Goal: Communication & Community: Answer question/provide support

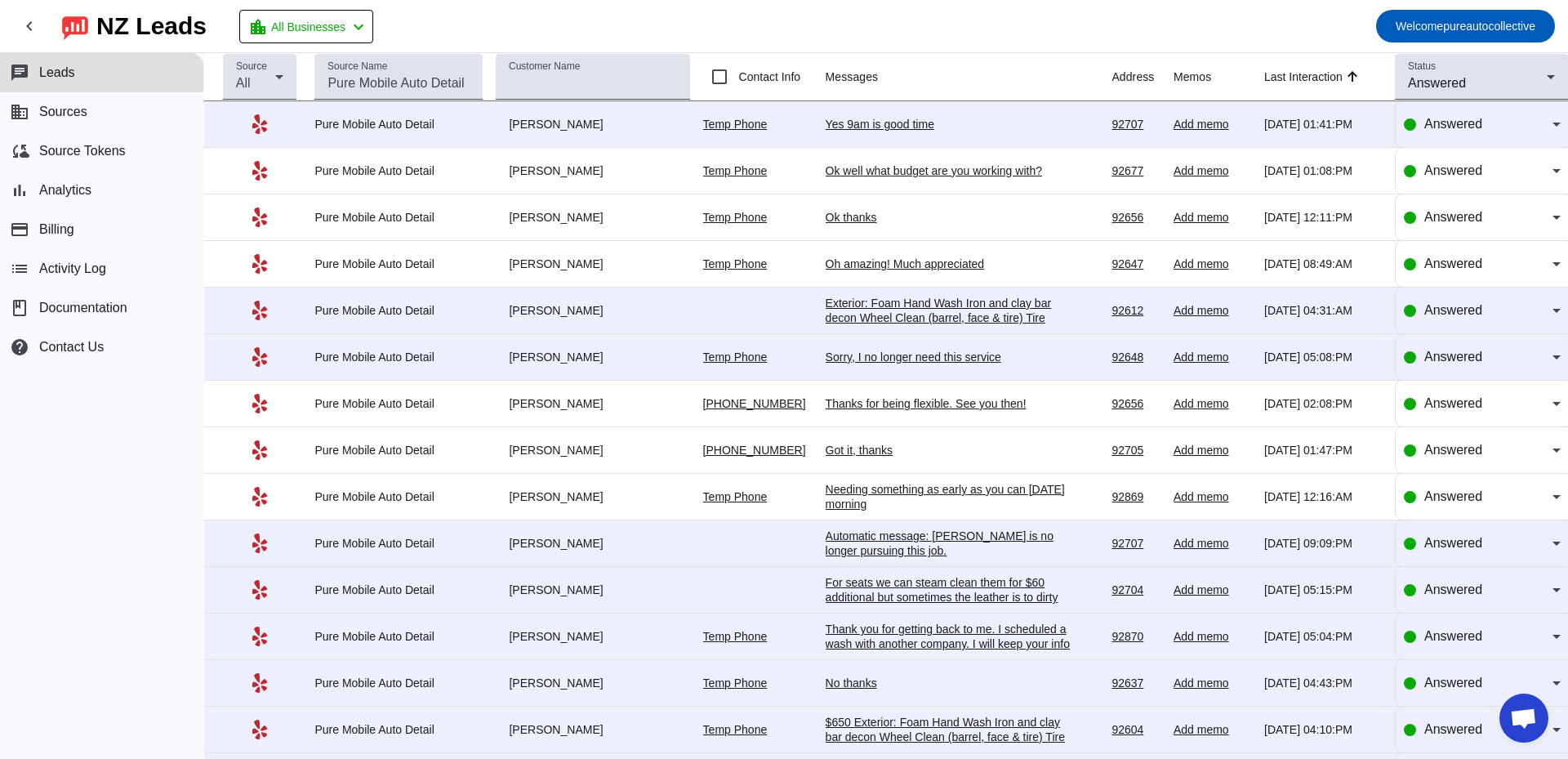
click at [874, 120] on div "Yes 9am is good time" at bounding box center [948, 124] width 245 height 15
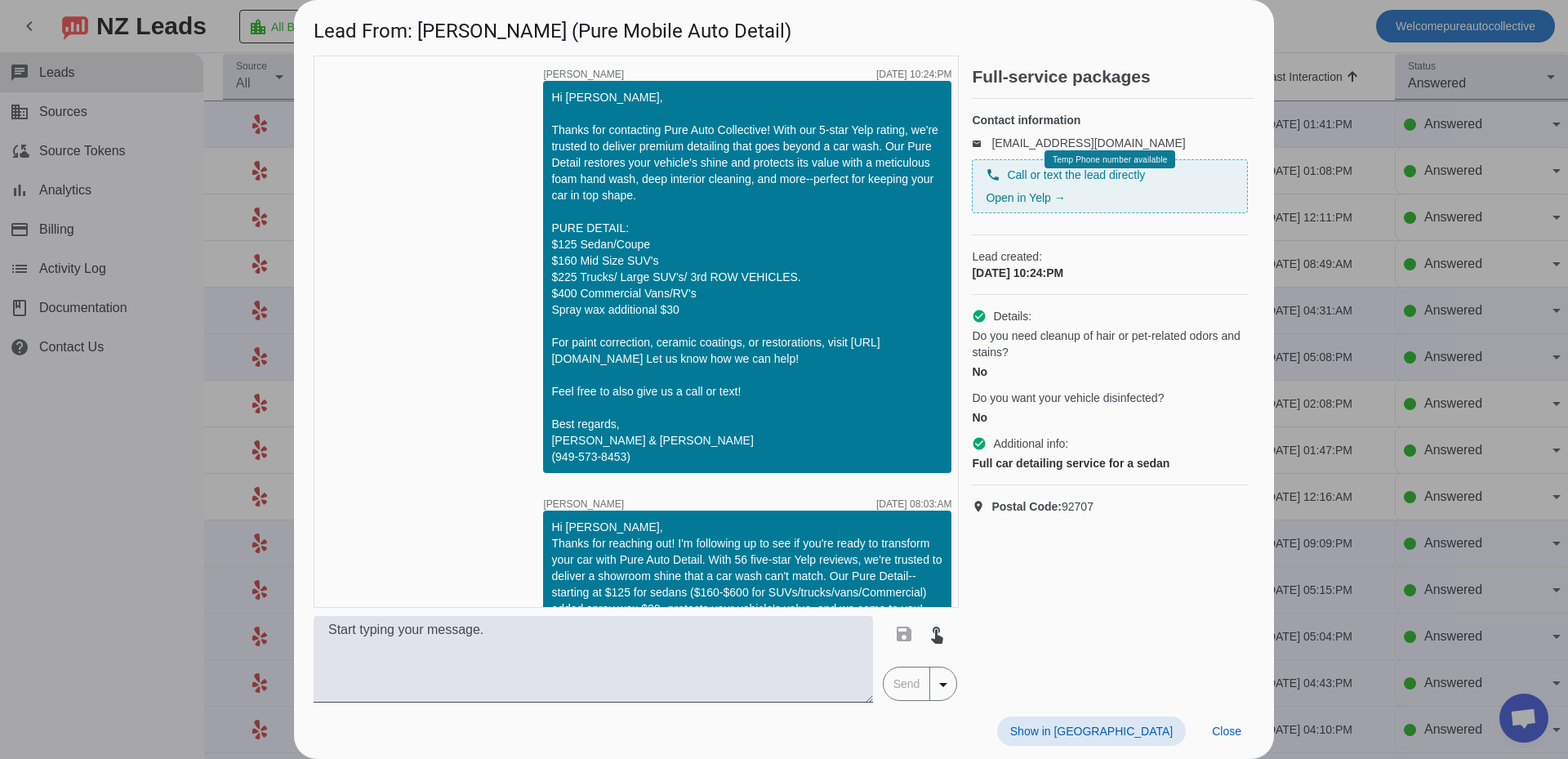
scroll to position [648, 0]
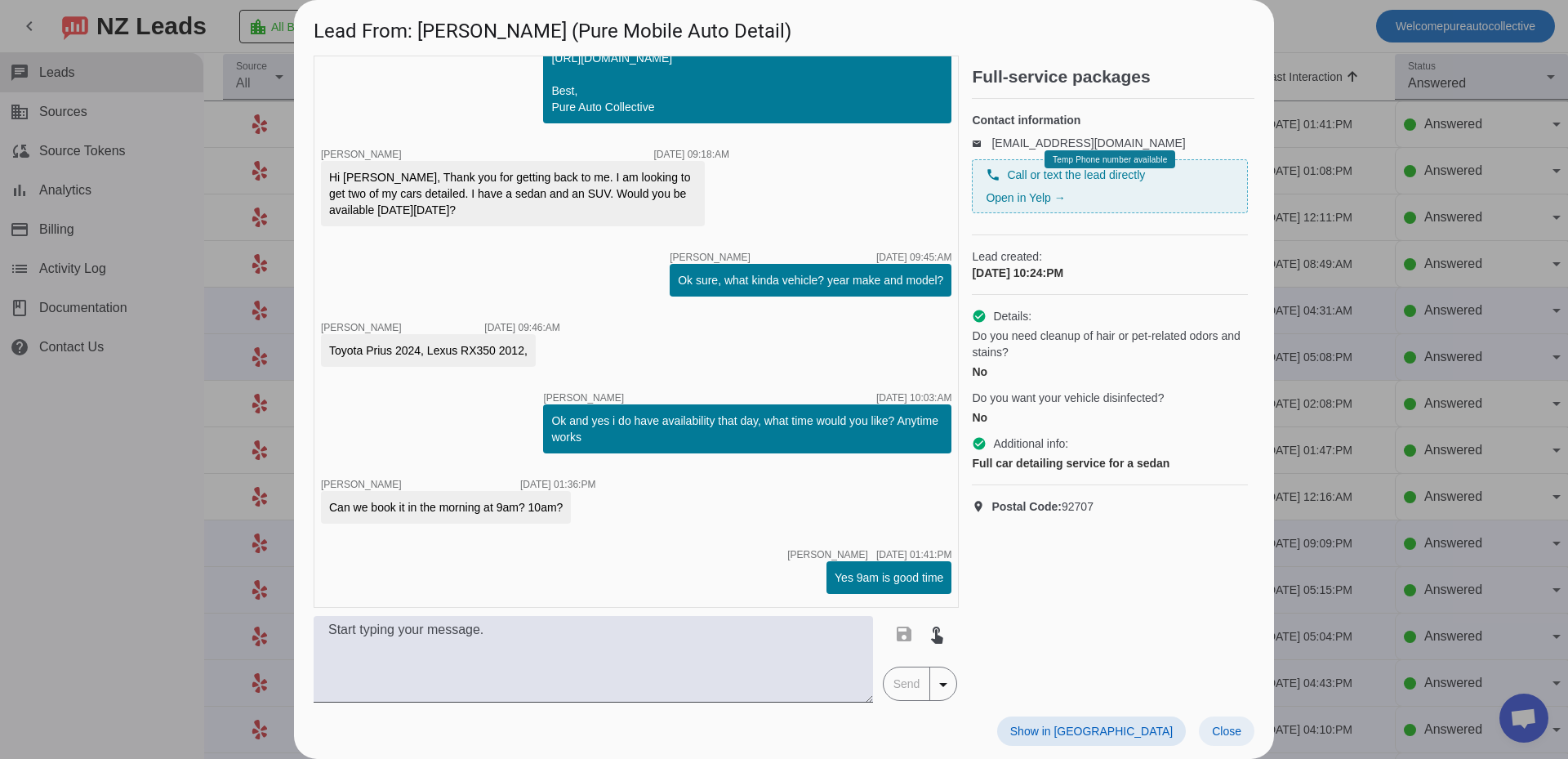
click at [1226, 725] on span "Close" at bounding box center [1226, 731] width 29 height 13
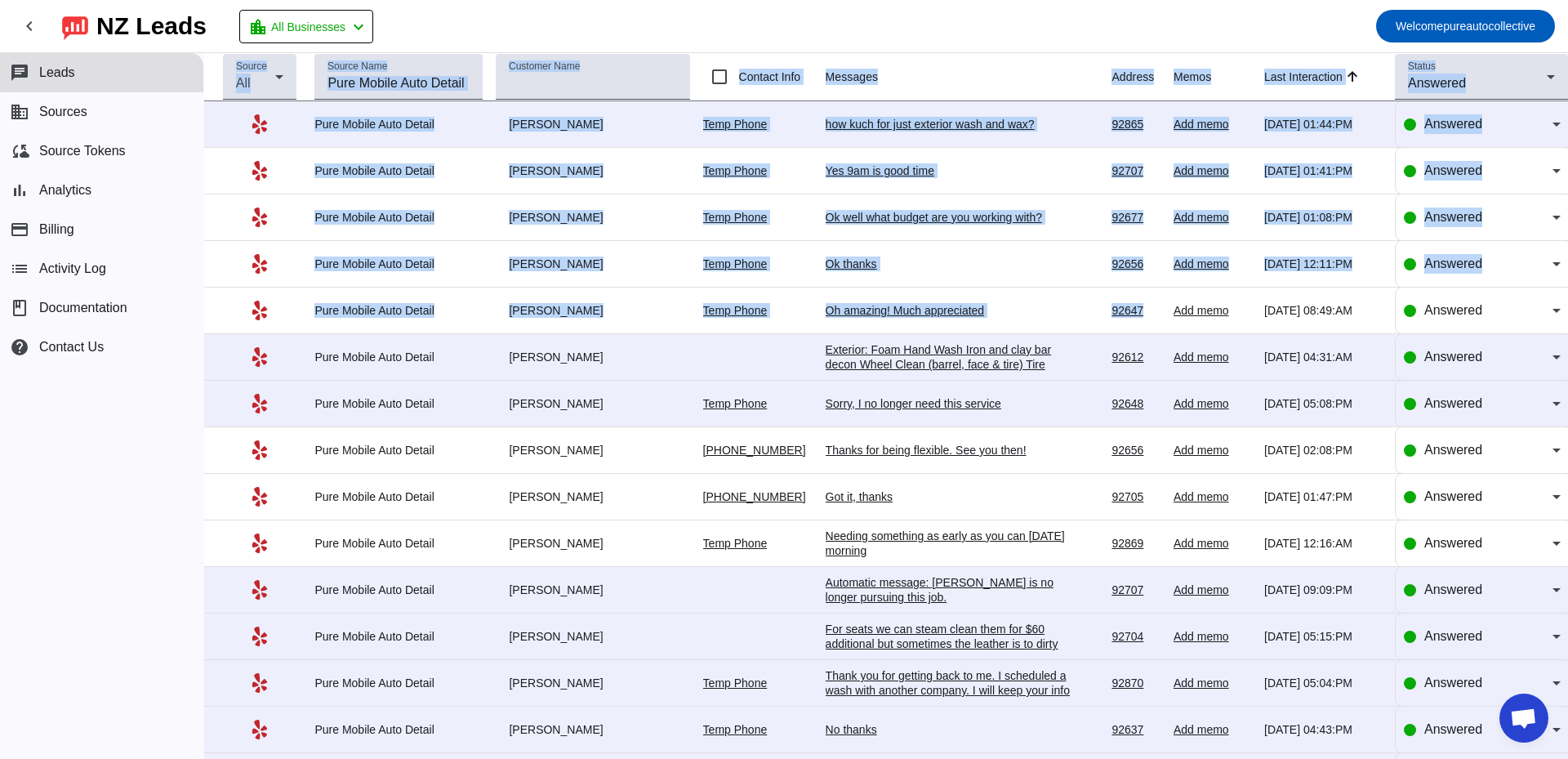
drag, startPoint x: 891, startPoint y: 63, endPoint x: 1164, endPoint y: 315, distance: 371.5
click at [1164, 315] on div "chevron_left [GEOGRAPHIC_DATA] Leads location_city All Businesses chevron_left …" at bounding box center [784, 379] width 1568 height 759
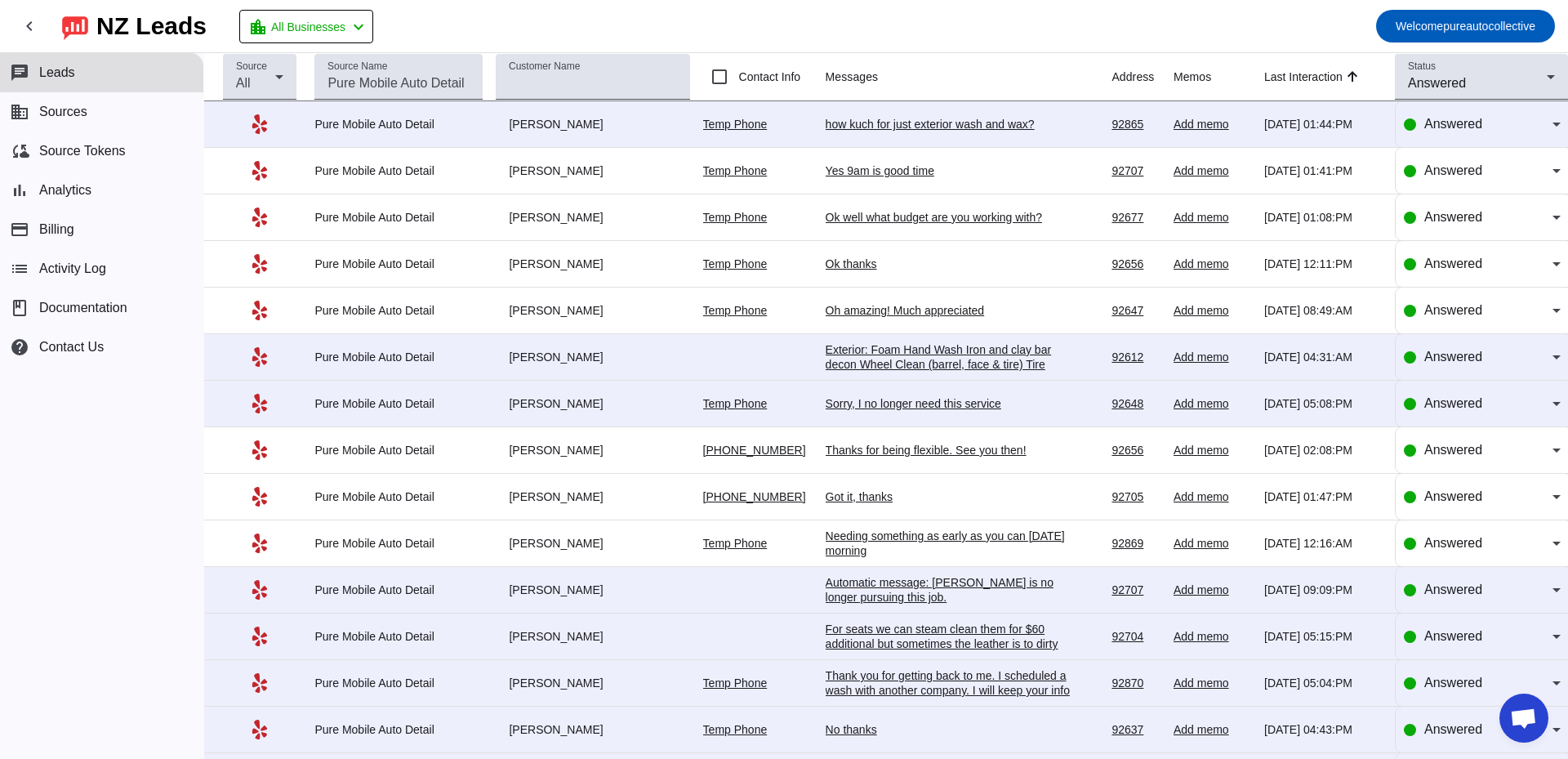
click at [923, 32] on mat-toolbar-row "chevron_left [GEOGRAPHIC_DATA] Leads location_city All Businesses chevron_left …" at bounding box center [784, 26] width 1568 height 52
click at [682, 29] on mat-toolbar-row "chevron_left [GEOGRAPHIC_DATA] Leads location_city All Businesses chevron_left …" at bounding box center [784, 26] width 1568 height 52
click at [952, 135] on td "how kuch for just exterior wash and wax? [DATE] 01:44:PM" at bounding box center [969, 124] width 287 height 47
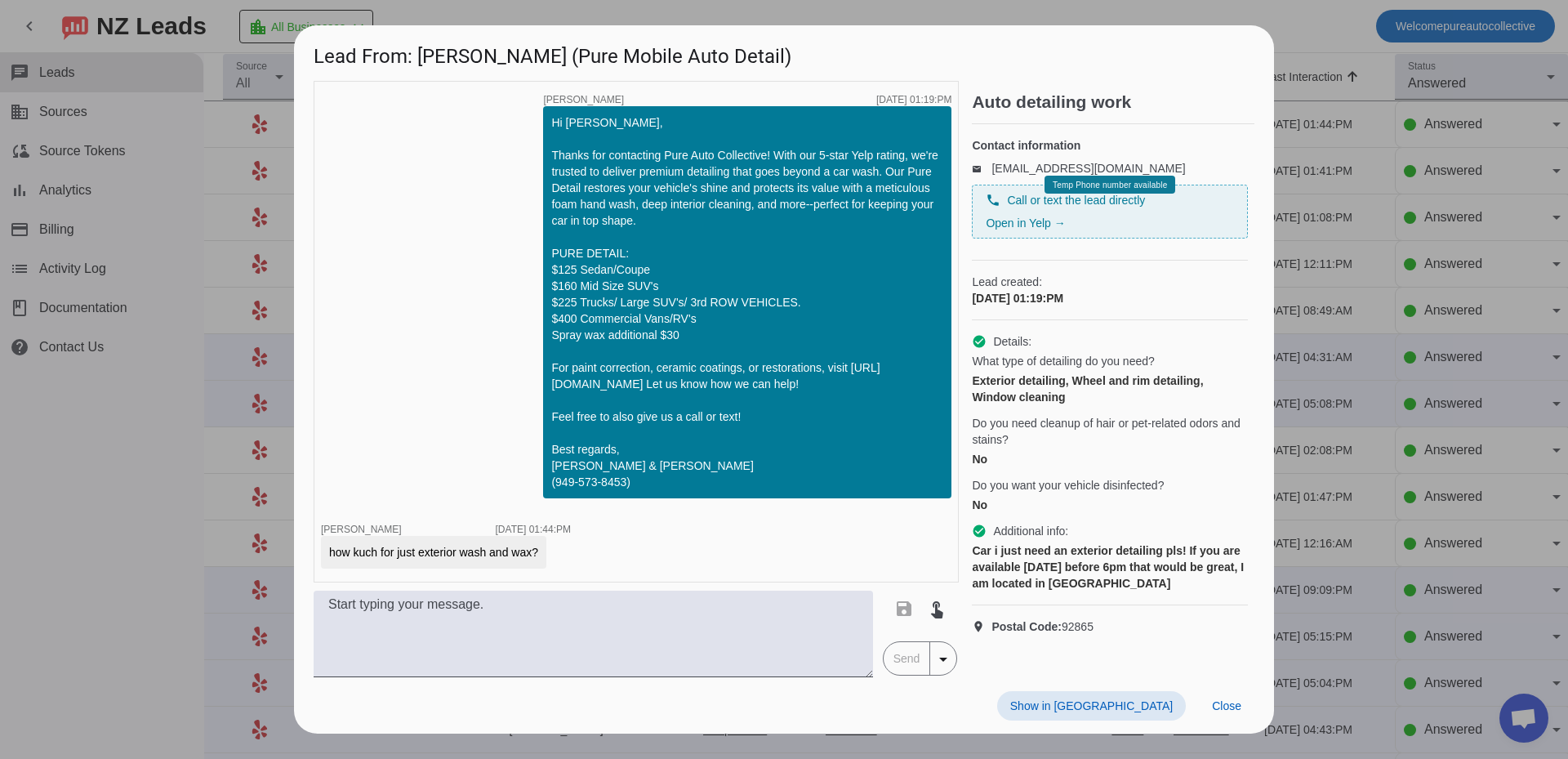
click at [492, 387] on div "timer close [PERSON_NAME] [DATE] 01:19:PM Hi [PERSON_NAME], Thanks for contacti…" at bounding box center [637, 332] width 645 height 501
click at [924, 511] on div "timer close [PERSON_NAME] [DATE] 01:19:PM Hi [PERSON_NAME], Thanks for contacti…" at bounding box center [637, 332] width 645 height 501
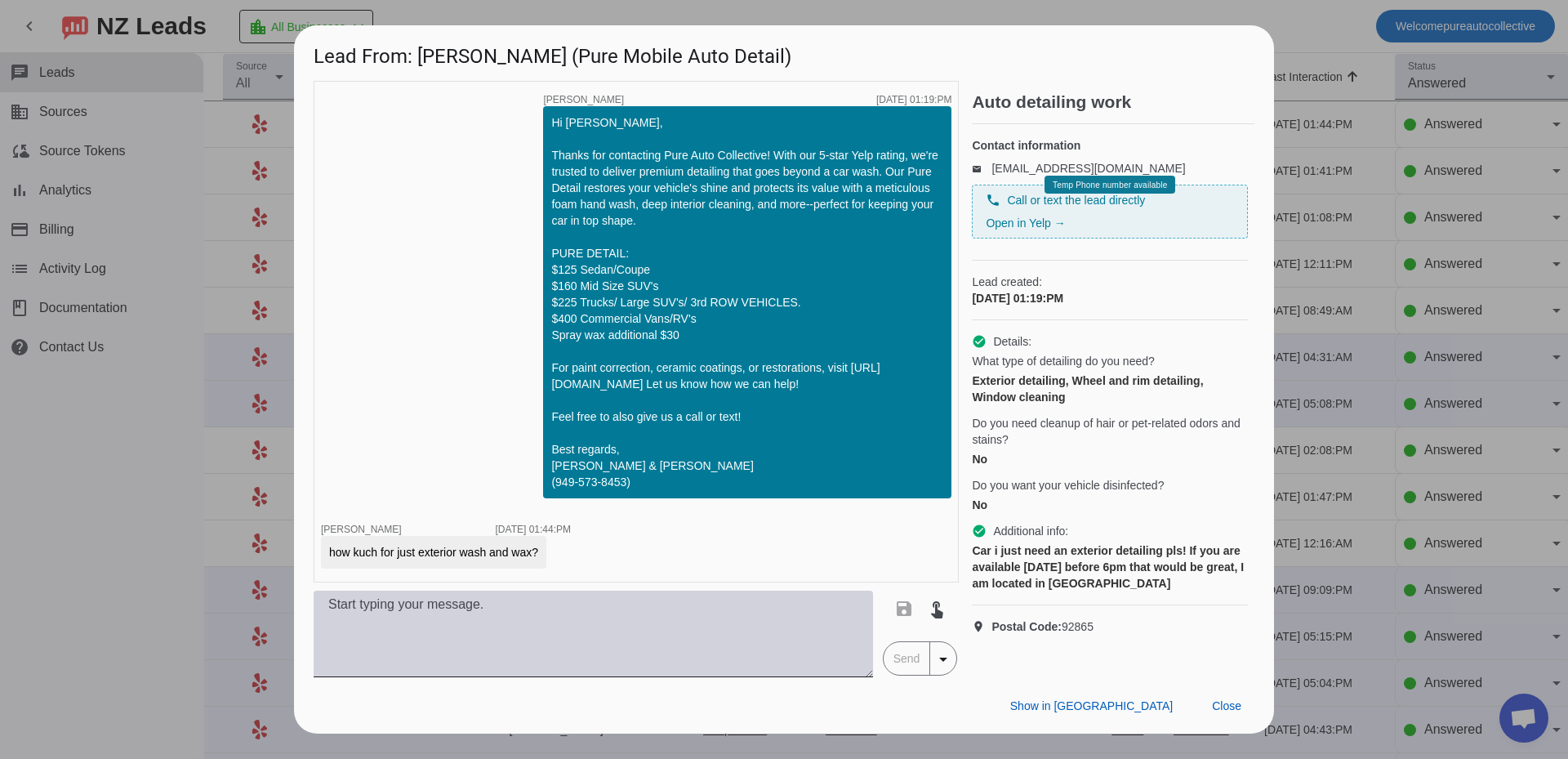
click at [772, 637] on textarea at bounding box center [594, 634] width 559 height 86
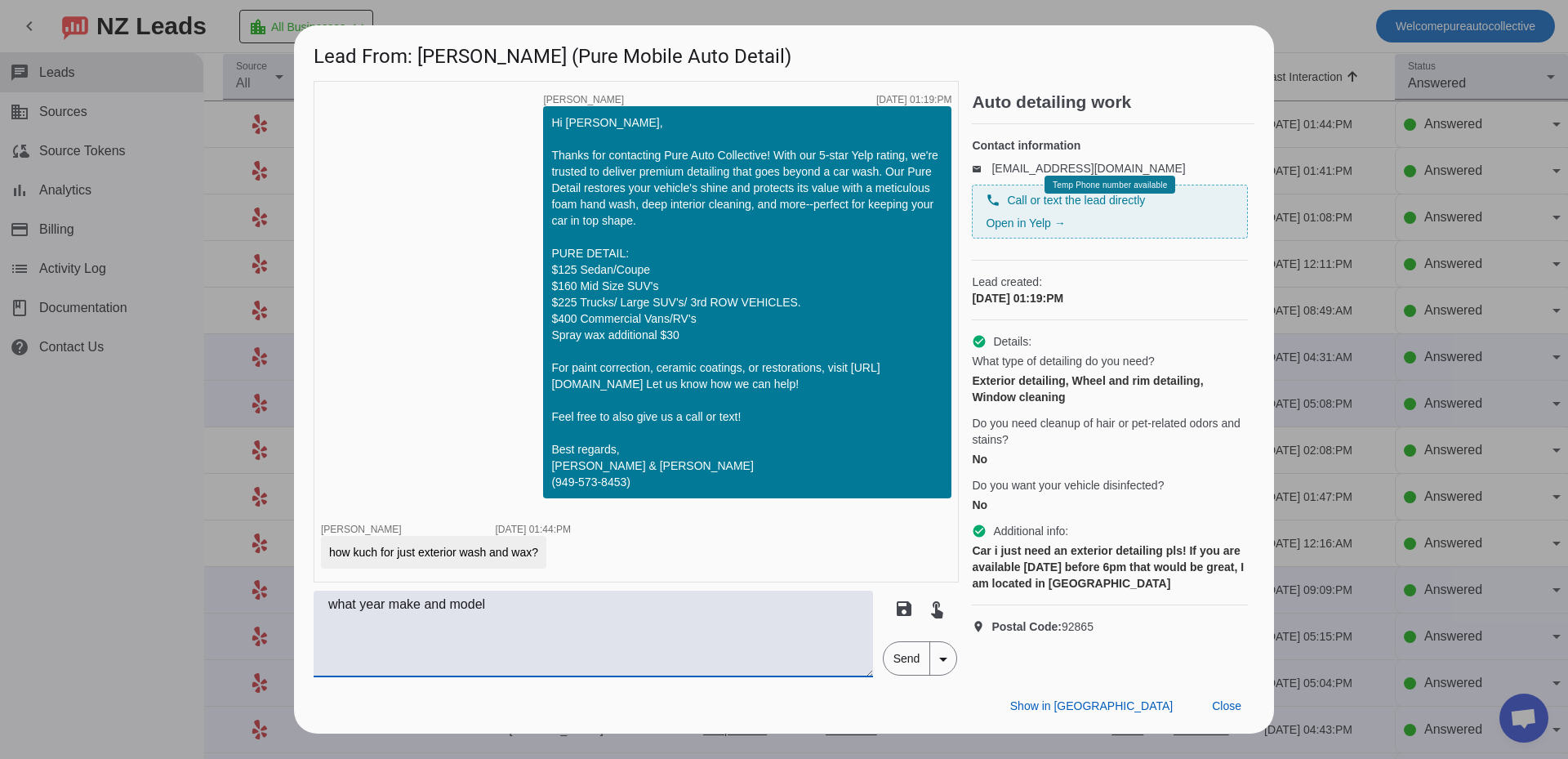
type textarea "what year make and model"
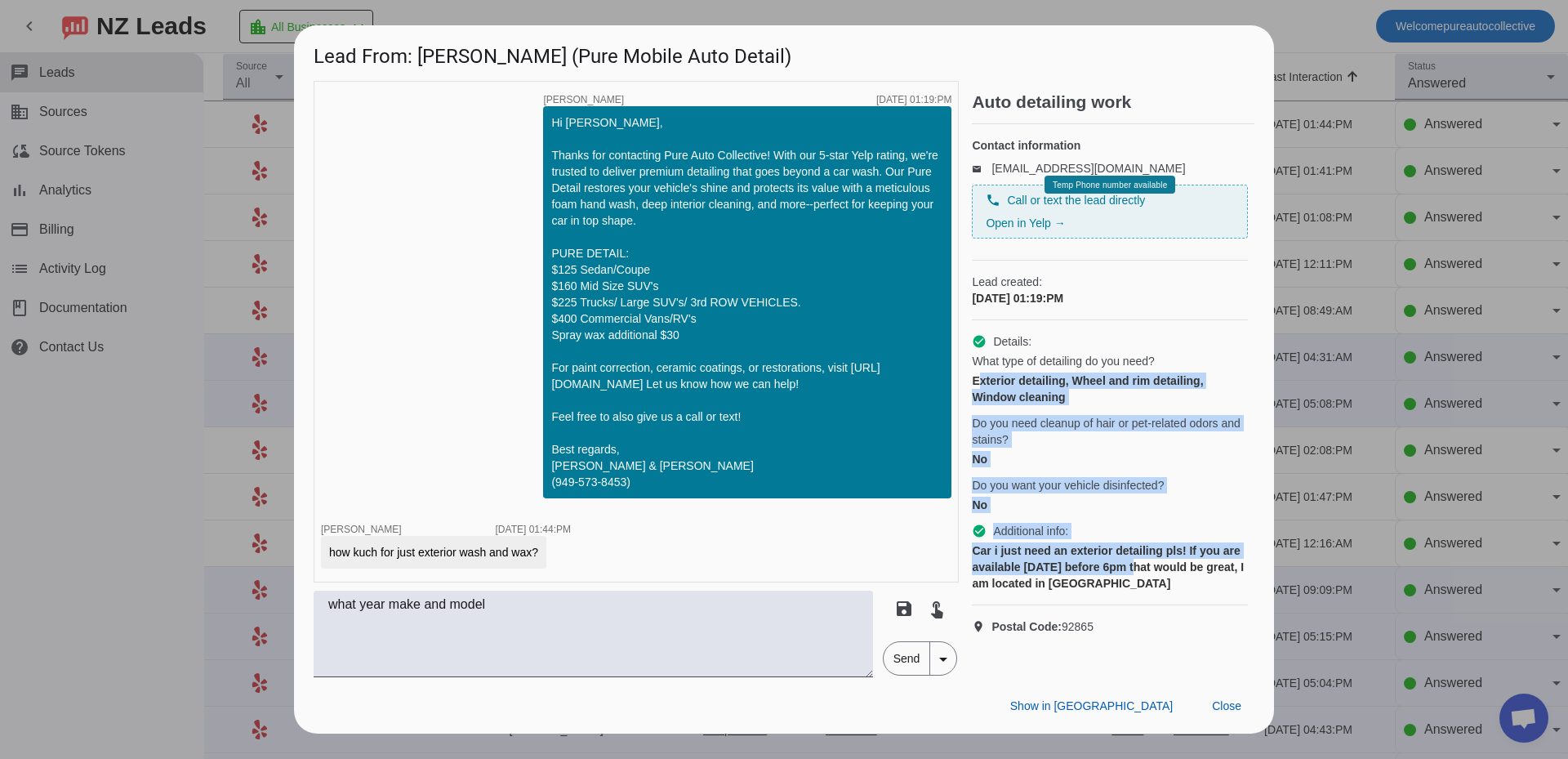
drag, startPoint x: 1130, startPoint y: 577, endPoint x: 980, endPoint y: 395, distance: 235.8
click at [980, 395] on div "check_circle Details: What type of detailing do you need? Exterior detailing, W…" at bounding box center [1110, 463] width 276 height 285
click at [1082, 400] on div "Exterior detailing, Wheel and rim detailing, Window cleaning" at bounding box center [1110, 389] width 276 height 33
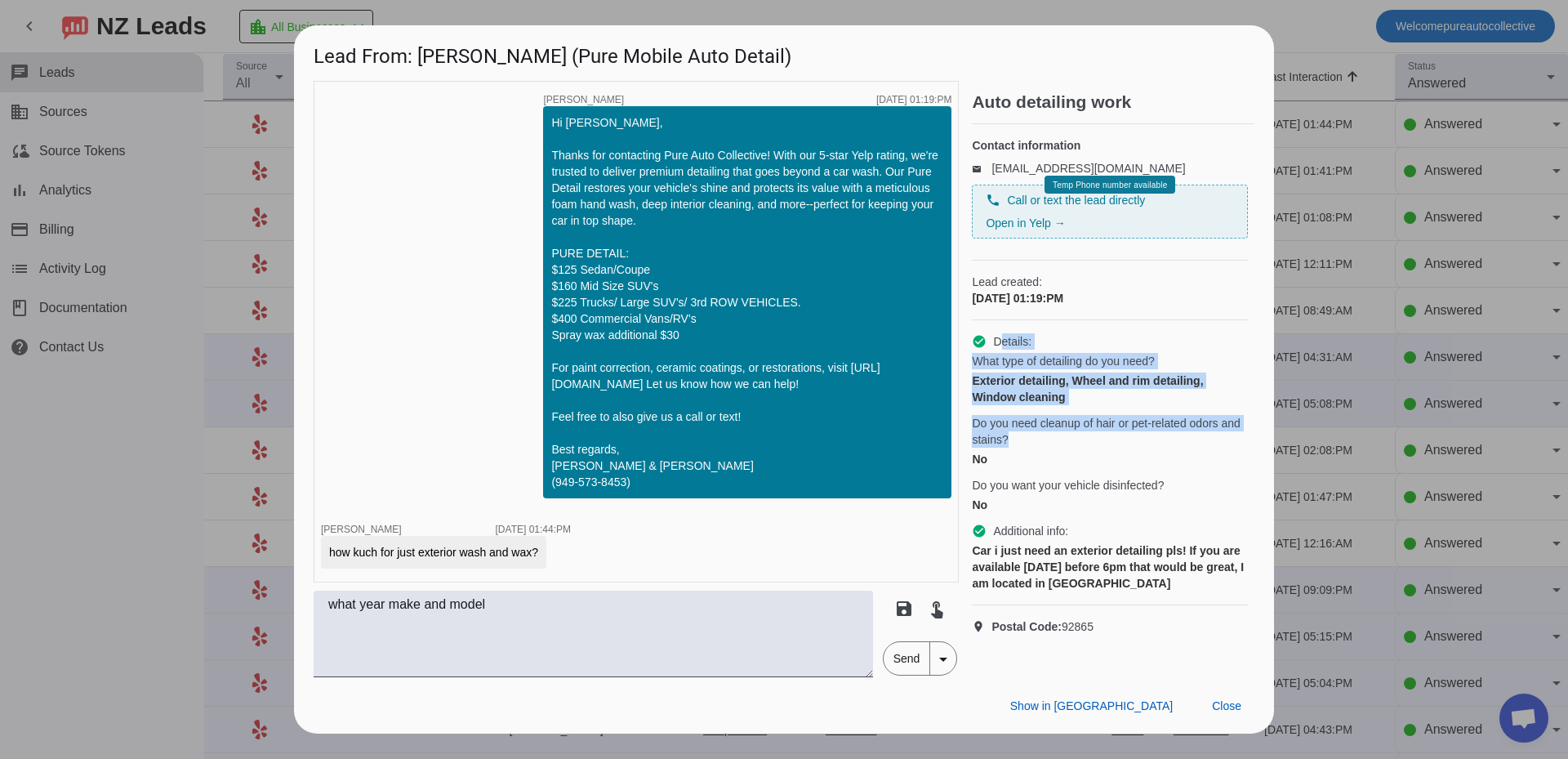
drag, startPoint x: 1000, startPoint y: 346, endPoint x: 1126, endPoint y: 453, distance: 165.3
click at [1124, 453] on div "check_circle Details: What type of detailing do you need? Exterior detailing, W…" at bounding box center [1110, 463] width 276 height 285
click at [1131, 446] on span "Do you need cleanup of hair or pet-related odors and stains?" at bounding box center [1110, 431] width 276 height 33
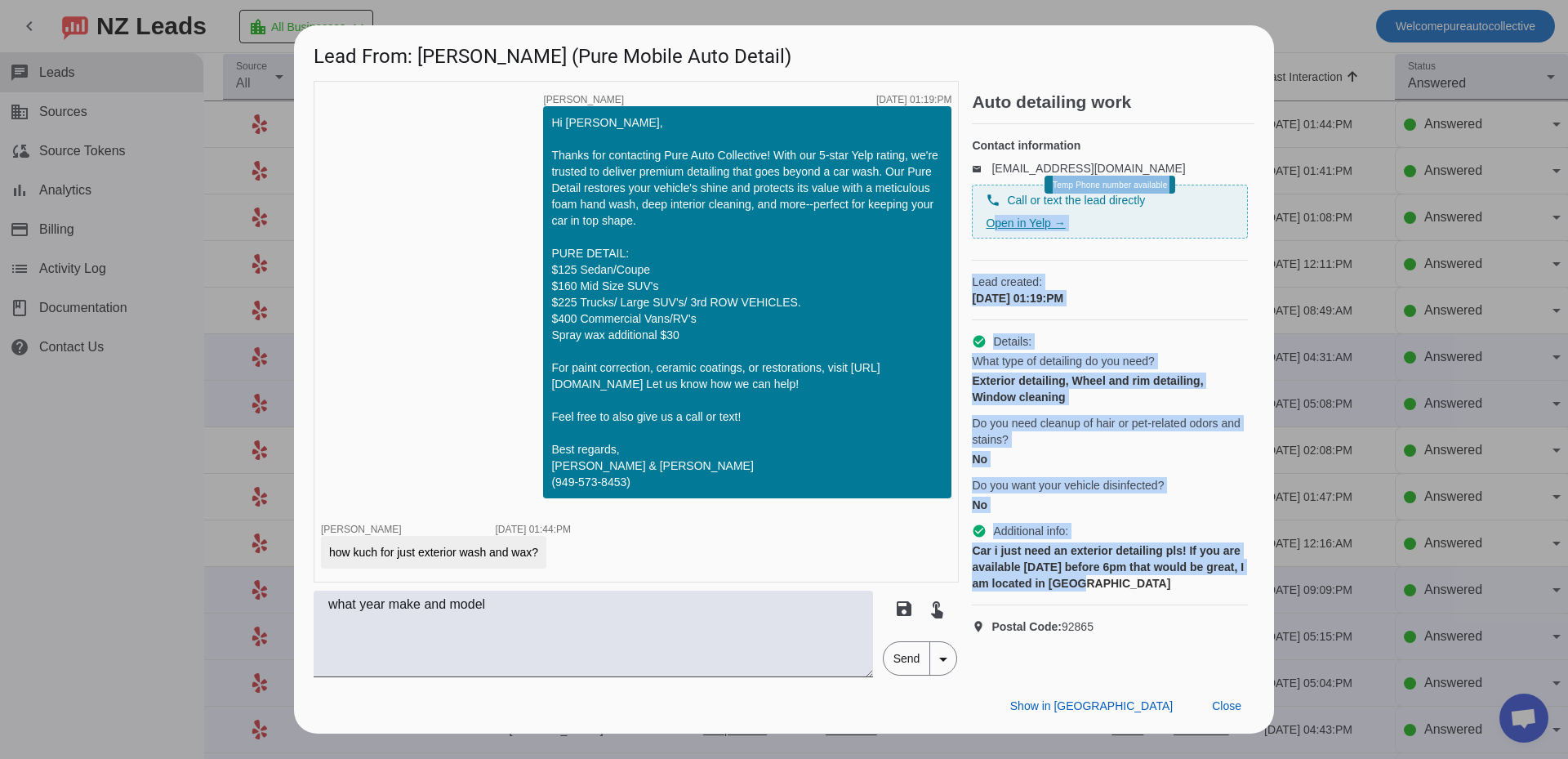
drag, startPoint x: 1156, startPoint y: 604, endPoint x: 990, endPoint y: 233, distance: 406.4
click at [990, 233] on div "Contact information email [EMAIL_ADDRESS][DOMAIN_NAME] phone Call or text the l…" at bounding box center [1112, 385] width 282 height 523
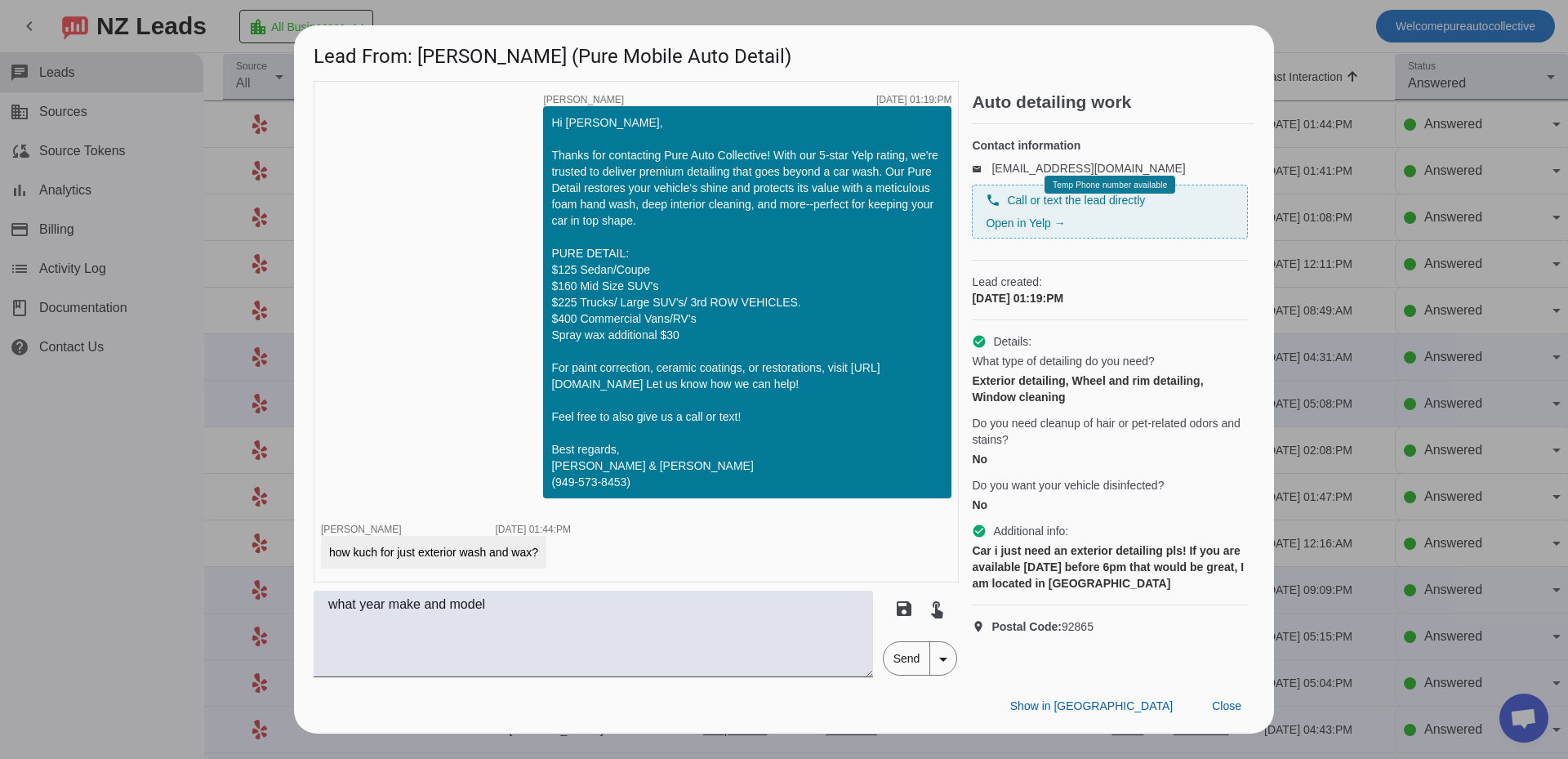
click at [985, 94] on h2 "Auto detailing work" at bounding box center [1112, 102] width 282 height 17
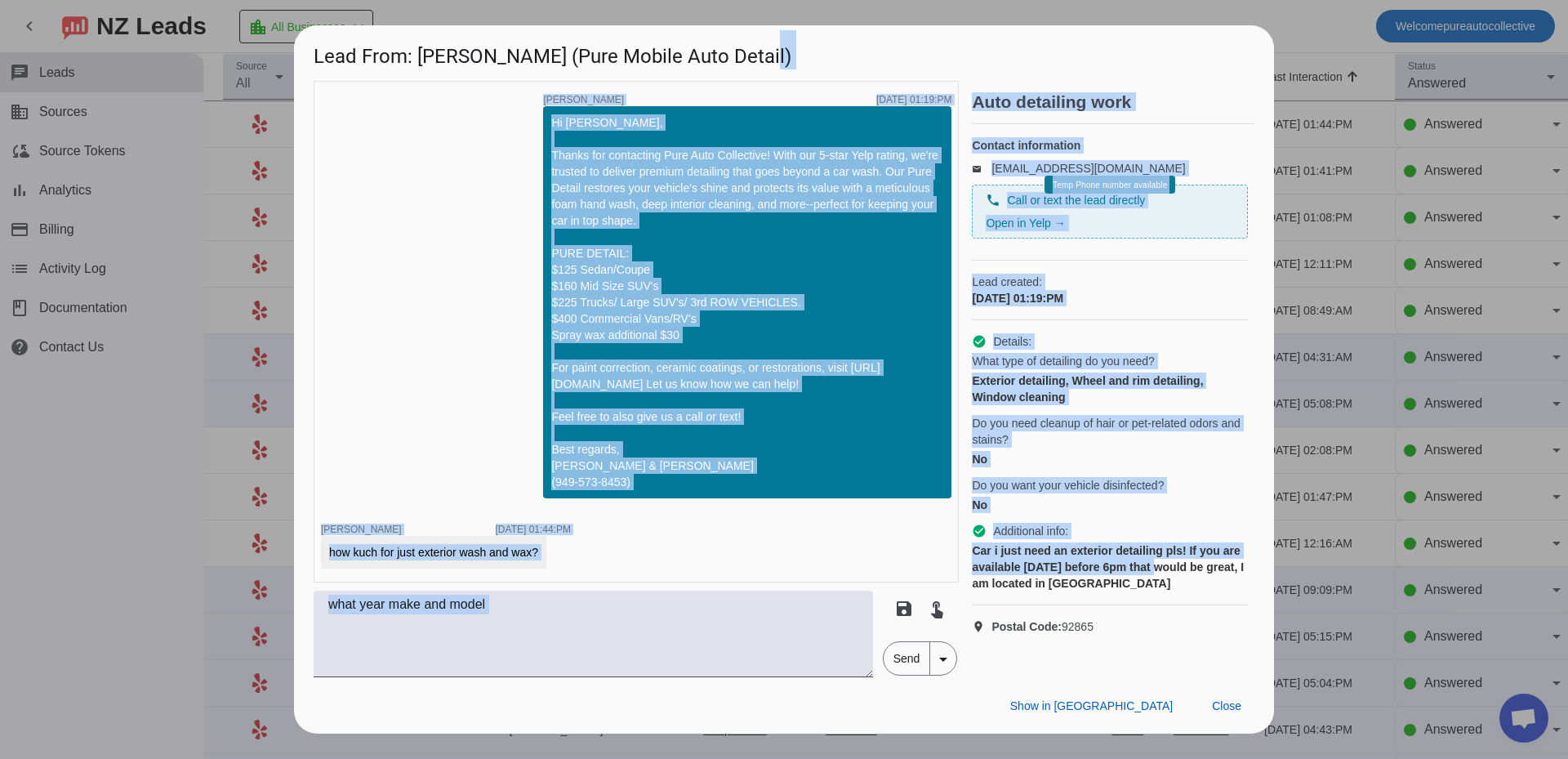
drag, startPoint x: 978, startPoint y: 58, endPoint x: 1155, endPoint y: 578, distance: 549.3
click at [1155, 578] on div "Lead From: [PERSON_NAME] (Pure Mobile Auto Detail) timer close [PERSON_NAME] [D…" at bounding box center [784, 379] width 981 height 708
click at [1156, 578] on div "Car i just need an exterior detailing pls! If you are available [DATE] before 6…" at bounding box center [1110, 567] width 276 height 49
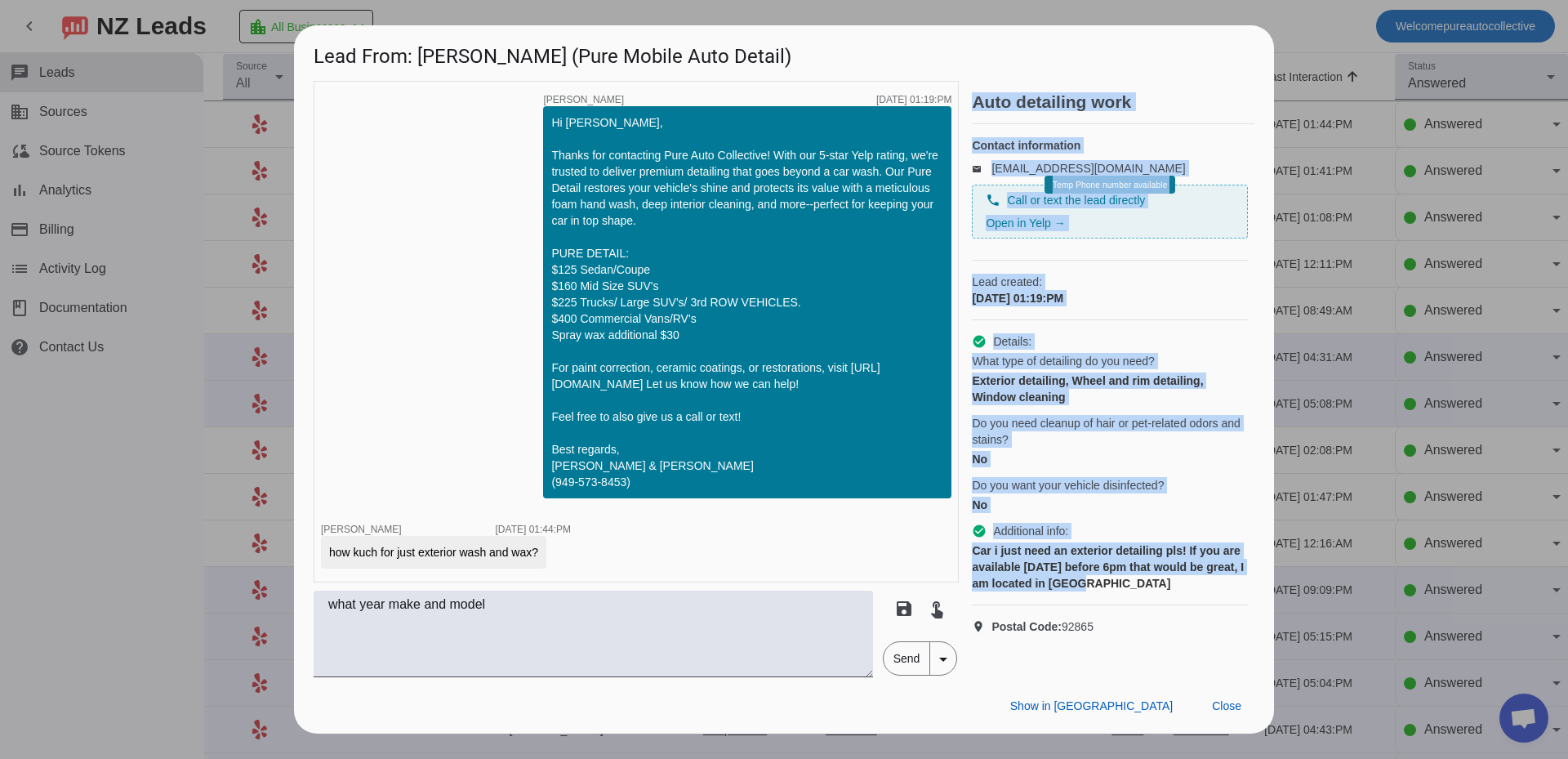
drag, startPoint x: 1161, startPoint y: 596, endPoint x: 971, endPoint y: 94, distance: 536.8
click at [971, 94] on div "timer close [PERSON_NAME] [DATE] 01:19:PM Hi [PERSON_NAME], Thanks for contacti…" at bounding box center [784, 379] width 941 height 596
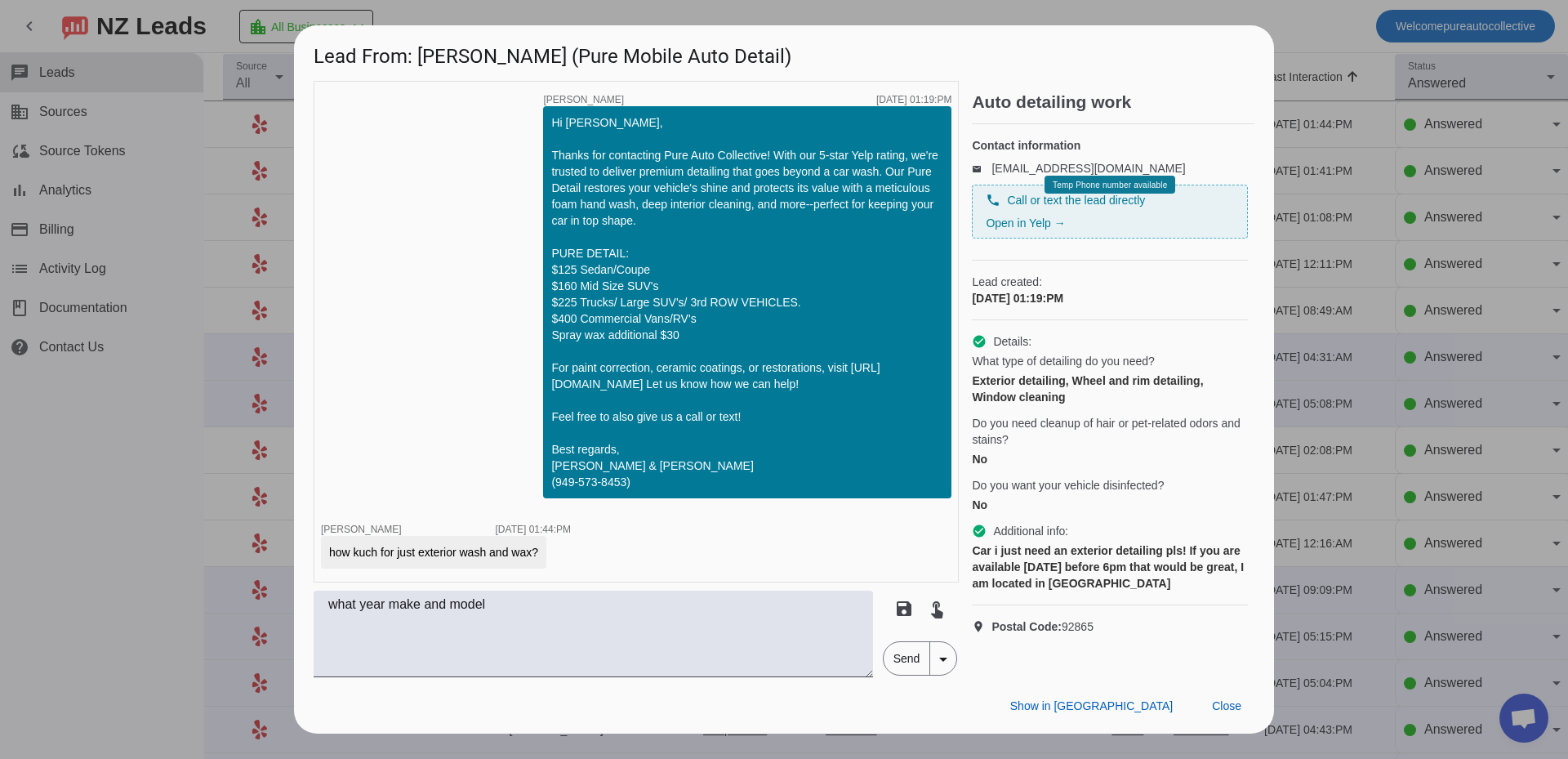
click at [1173, 588] on div "Car i just need an exterior detailing pls! If you are available [DATE] before 6…" at bounding box center [1110, 567] width 276 height 49
click at [1231, 702] on span "Close" at bounding box center [1226, 705] width 29 height 13
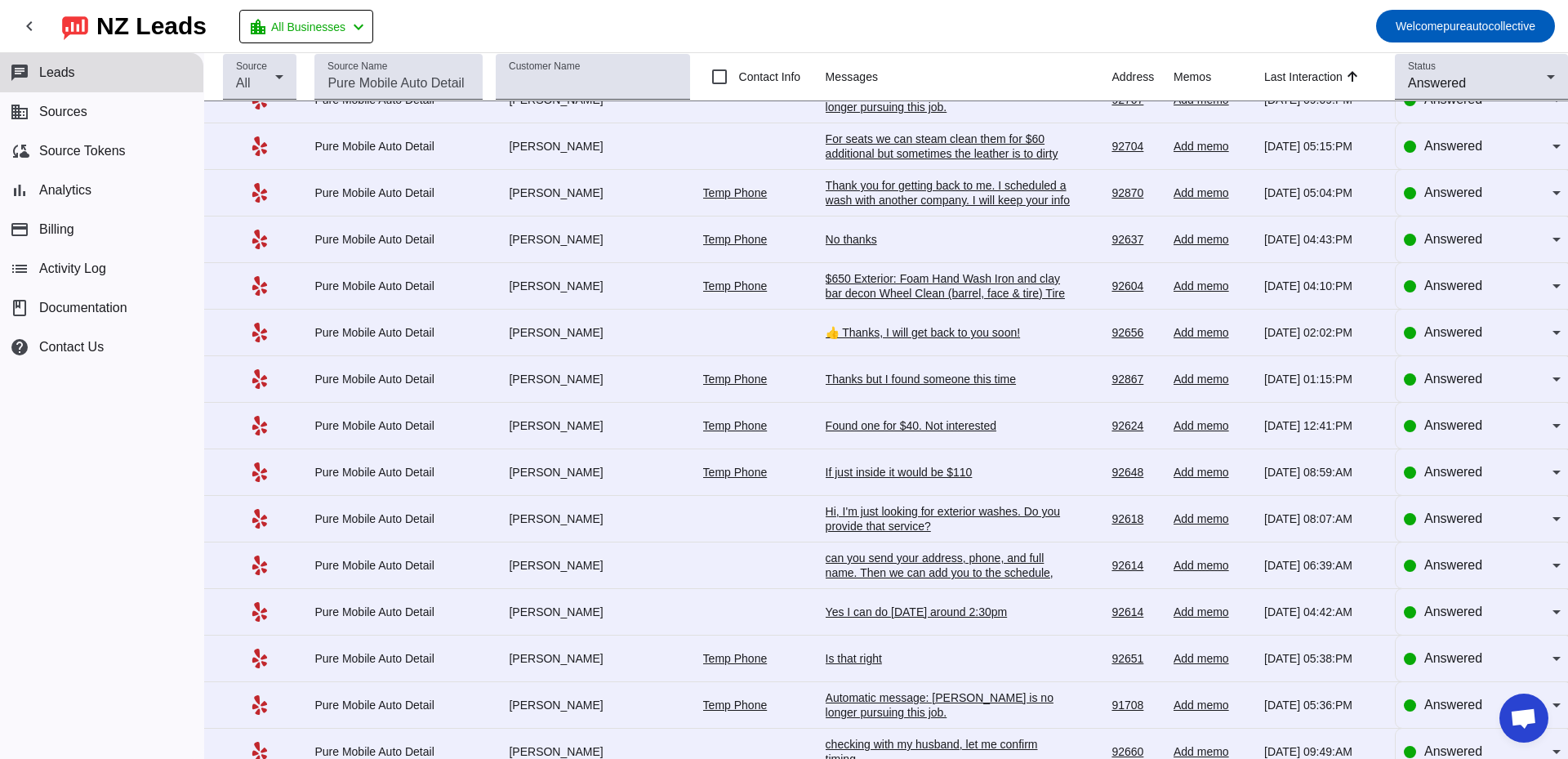
scroll to position [0, 0]
